Goal: Information Seeking & Learning: Understand process/instructions

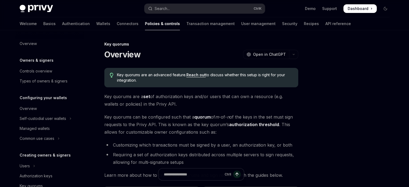
type textarea "*"
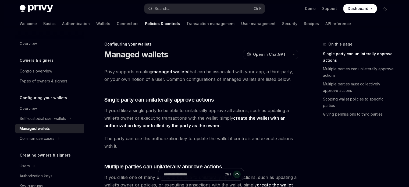
type textarea "*"
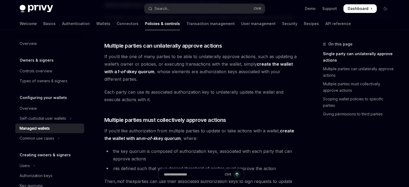
scroll to position [122, 0]
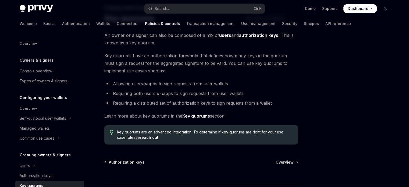
scroll to position [77, 0]
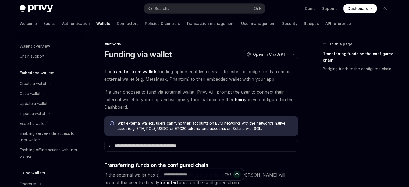
scroll to position [198, 0]
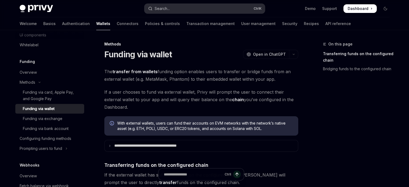
click at [207, 6] on button "Search... Ctrl K" at bounding box center [204, 9] width 120 height 10
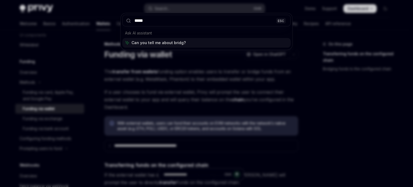
type input "******"
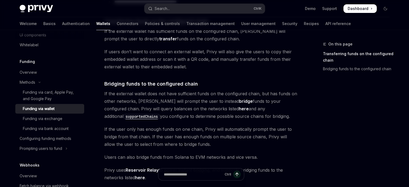
scroll to position [146, 0]
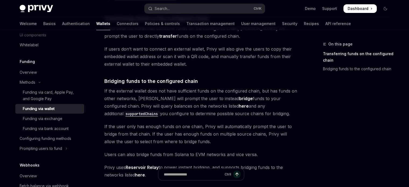
click at [239, 98] on strong "bridge" at bounding box center [246, 98] width 14 height 5
click at [235, 98] on span "If the external wallet does not have sufficient funds on the configured chain, …" at bounding box center [201, 102] width 194 height 30
click at [160, 111] on code "supportedChains" at bounding box center [141, 114] width 37 height 6
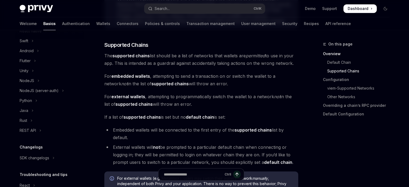
scroll to position [61, 0]
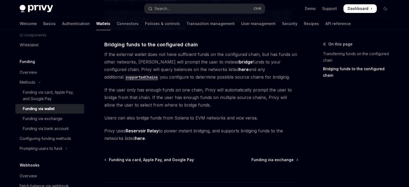
scroll to position [183, 0]
click at [239, 70] on link "here" at bounding box center [244, 70] width 10 height 6
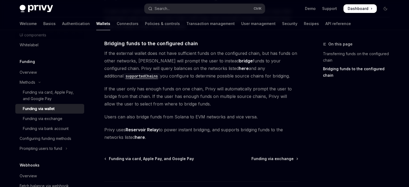
scroll to position [183, 0]
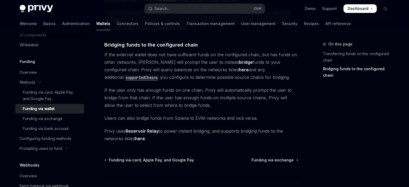
click at [141, 139] on link "here" at bounding box center [140, 139] width 10 height 6
click at [51, 126] on div "Funding via bank account" at bounding box center [46, 128] width 46 height 6
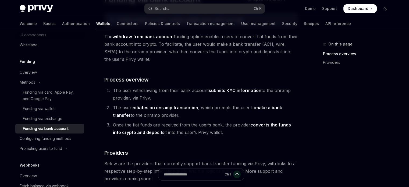
scroll to position [53, 0]
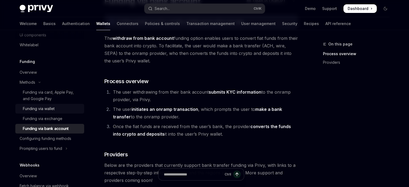
click at [43, 107] on div "Funding via wallet" at bounding box center [39, 108] width 32 height 6
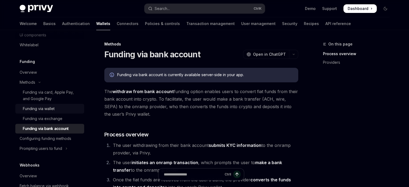
type textarea "*"
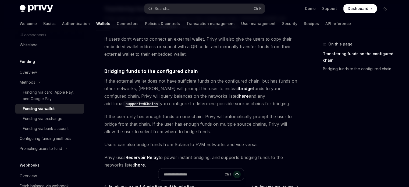
scroll to position [159, 0]
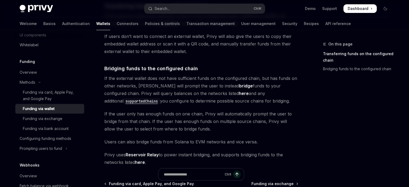
click at [314, 123] on div "On this page Transferring funds on the configured chain Bridging funds to the c…" at bounding box center [353, 114] width 82 height 146
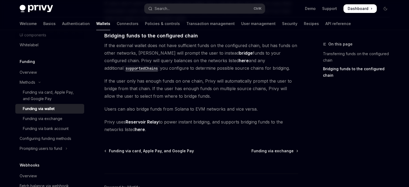
scroll to position [190, 0]
